Goal: Transaction & Acquisition: Subscribe to service/newsletter

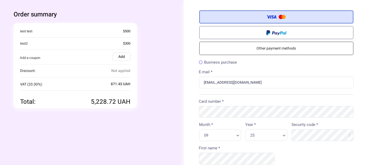
click at [151, 48] on div "You're buying Quantity 1 x Test product 4,357 .27 UAH" at bounding box center [91, 65] width 154 height 85
click at [164, 114] on div "Order summary You're buying Quantity 1 x Test product 4,357 .27" at bounding box center [91, 59] width 186 height 119
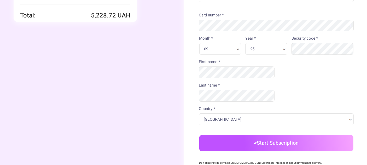
scroll to position [87, 0]
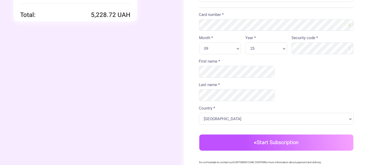
click at [226, 135] on button "Start Subscription" at bounding box center [276, 143] width 154 height 16
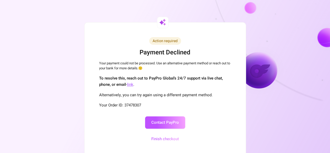
click at [164, 61] on div "Your payment could not be processed. Use an alternative payment method or reach…" at bounding box center [165, 66] width 132 height 10
click at [310, 77] on div "Action required Payment Declined Your payment could not be processed. Use an al…" at bounding box center [164, 87] width 297 height 175
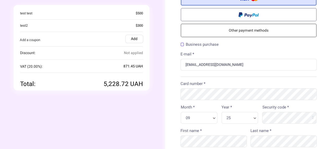
scroll to position [26, 0]
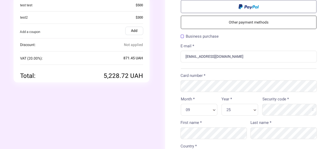
click at [138, 82] on div "Order summary You're buying Quantity 1 x Test product 4,357 .27" at bounding box center [81, 33] width 167 height 119
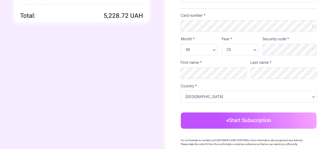
scroll to position [104, 0]
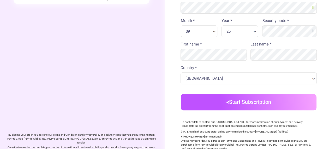
click at [232, 101] on button "Start Subscription" at bounding box center [249, 102] width 136 height 16
